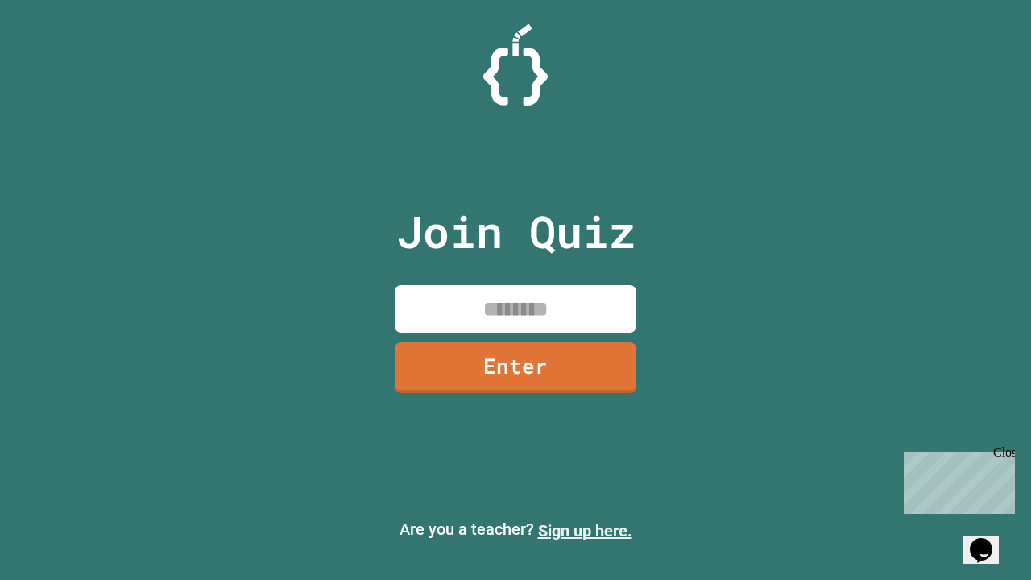
click at [585, 531] on link "Sign up here." at bounding box center [585, 530] width 94 height 19
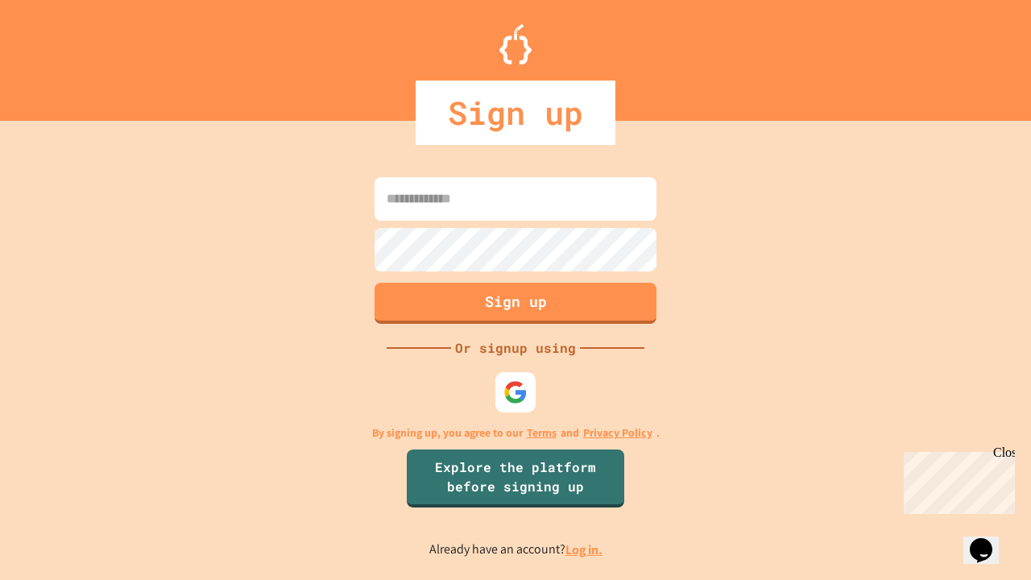
click at [585, 549] on link "Log in." at bounding box center [584, 549] width 37 height 17
